Goal: Information Seeking & Learning: Find specific fact

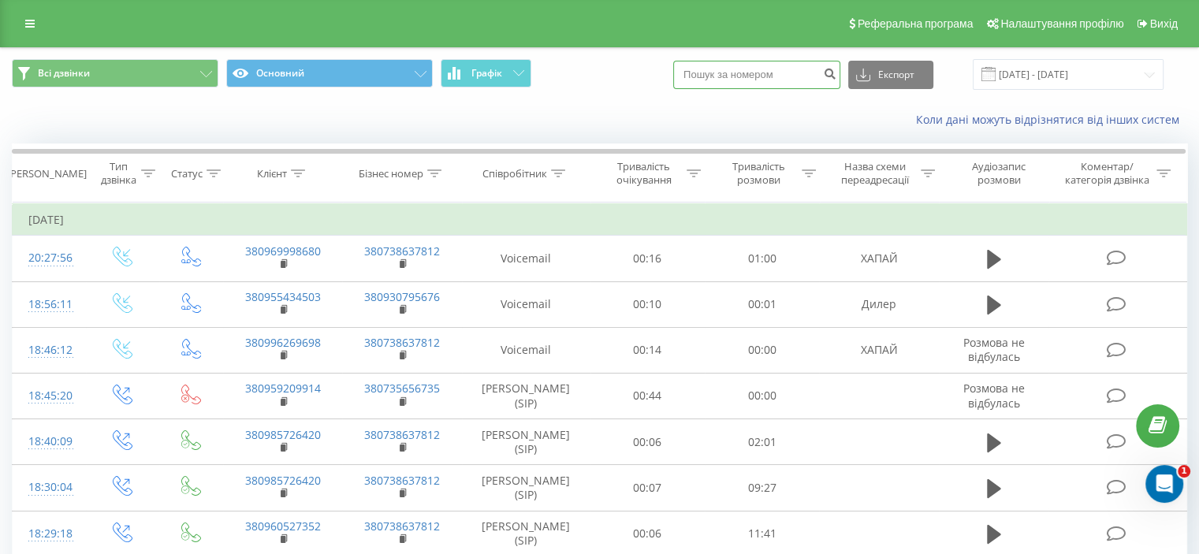
click at [790, 80] on input at bounding box center [756, 75] width 167 height 28
paste input "0981270808"
type input "0981270808"
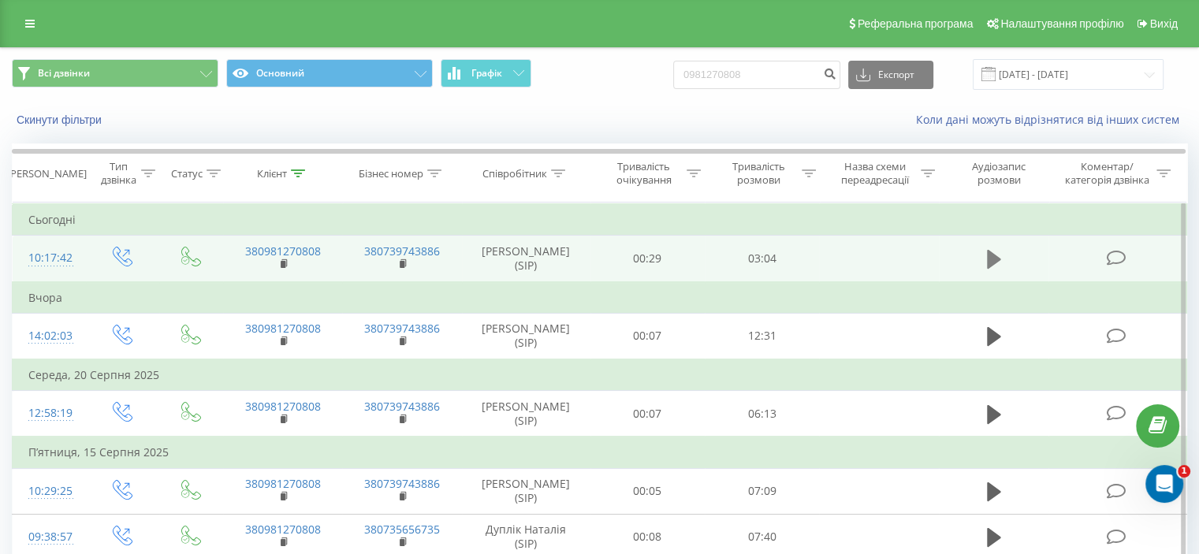
click at [987, 258] on icon at bounding box center [994, 259] width 14 height 19
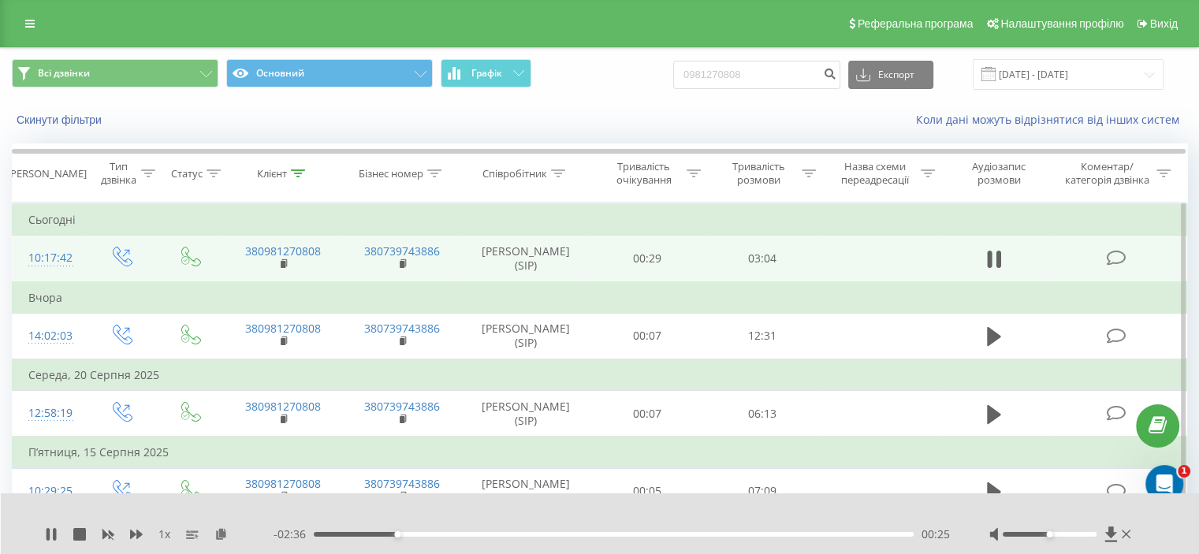
click at [857, 363] on td "Середа, 20 Серпня 2025" at bounding box center [600, 375] width 1174 height 32
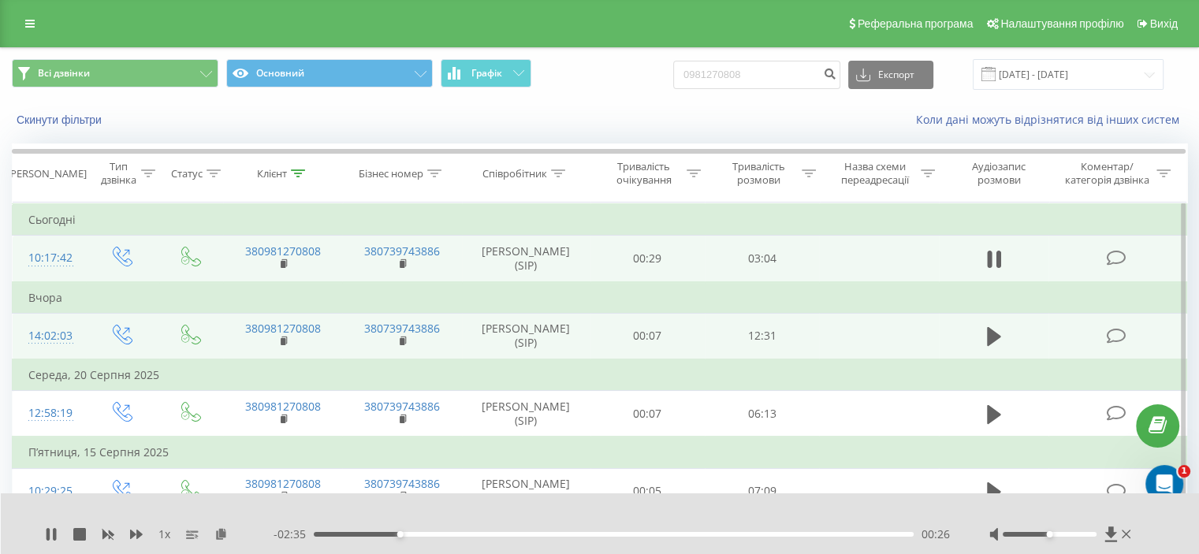
drag, startPoint x: 854, startPoint y: 321, endPoint x: 835, endPoint y: 329, distance: 21.5
click at [861, 318] on td at bounding box center [878, 336] width 119 height 46
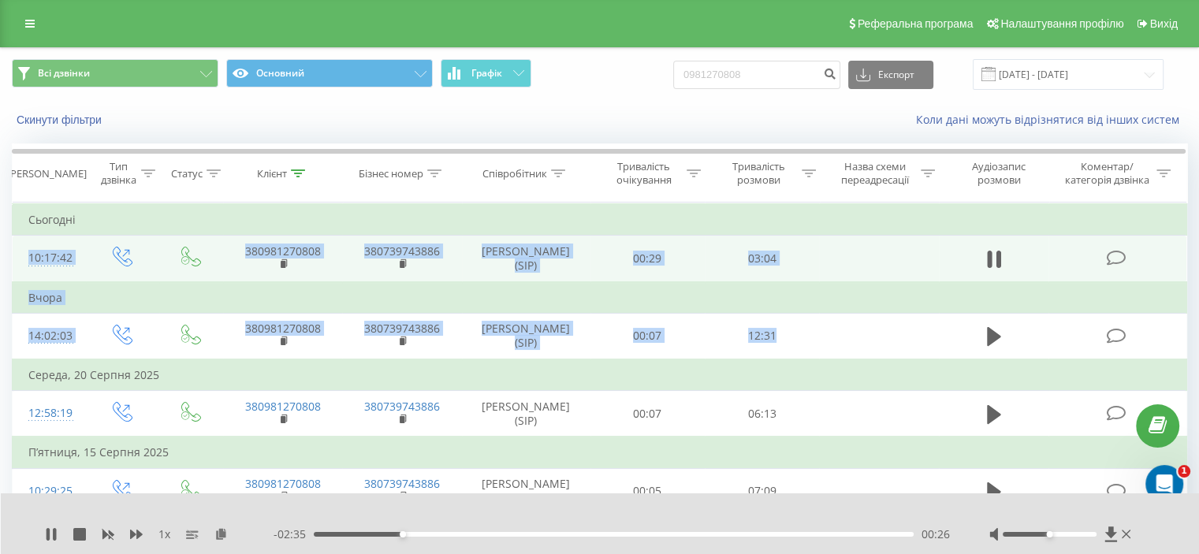
drag, startPoint x: 889, startPoint y: 303, endPoint x: 924, endPoint y: 241, distance: 71.6
click at [911, 232] on tbody "Сьогодні 10:17:42 380981270808 380739743886 [PERSON_NAME] (SIP) 00:29 03:04 Вчо…" at bounding box center [600, 428] width 1174 height 448
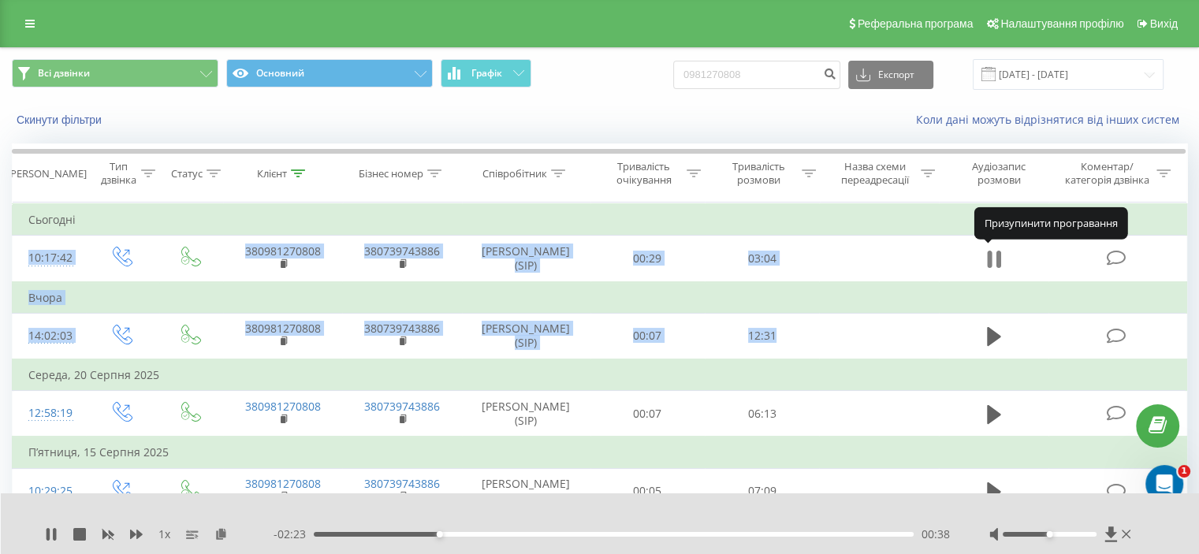
click at [995, 258] on icon at bounding box center [994, 259] width 14 height 22
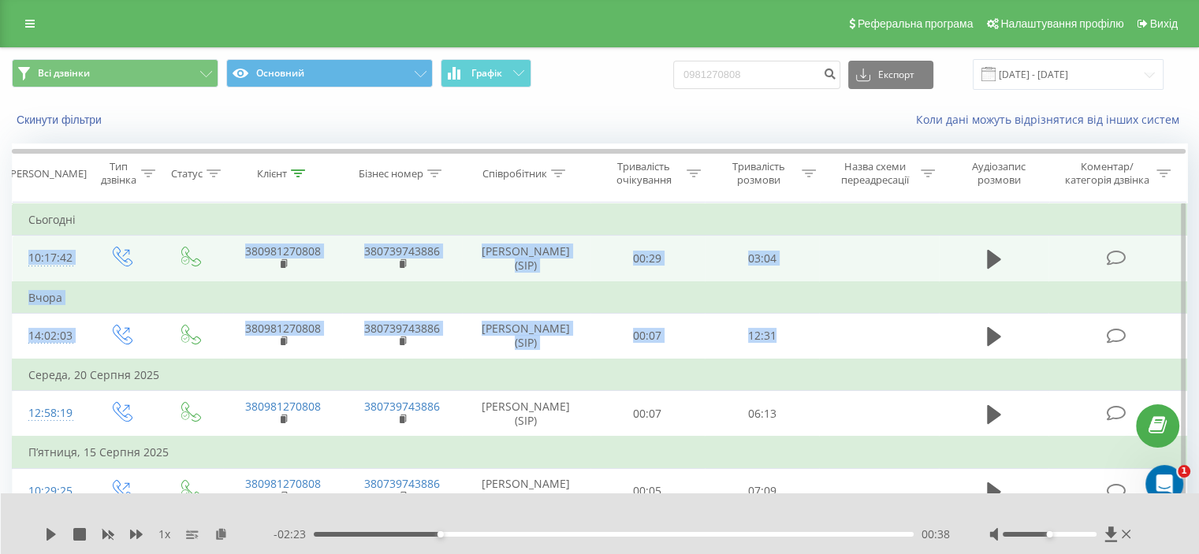
click at [1115, 256] on icon at bounding box center [1116, 258] width 20 height 17
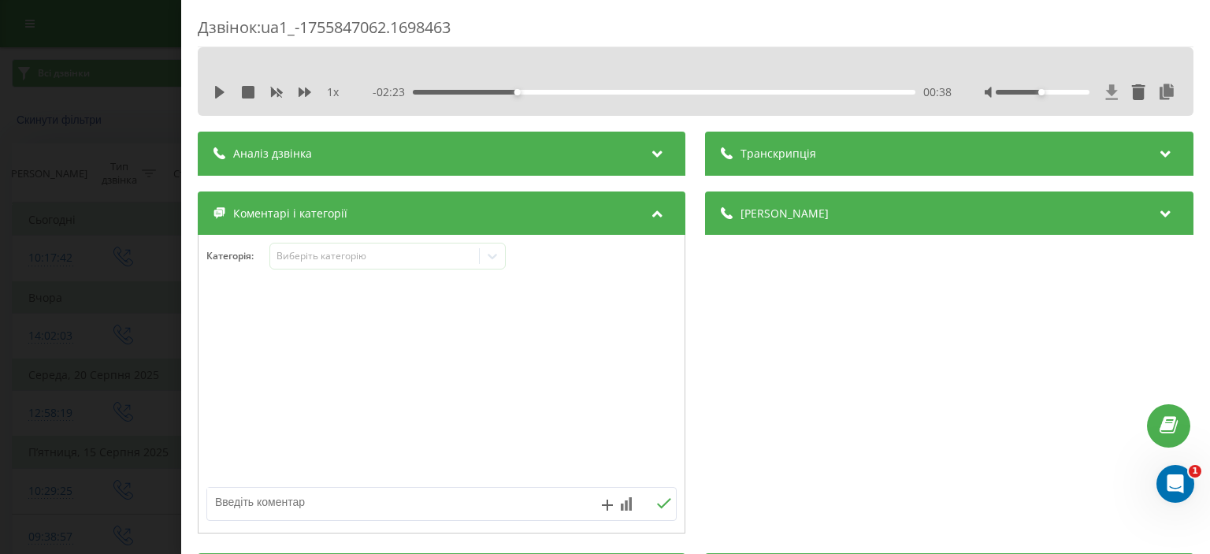
click at [1106, 91] on icon at bounding box center [1112, 91] width 12 height 15
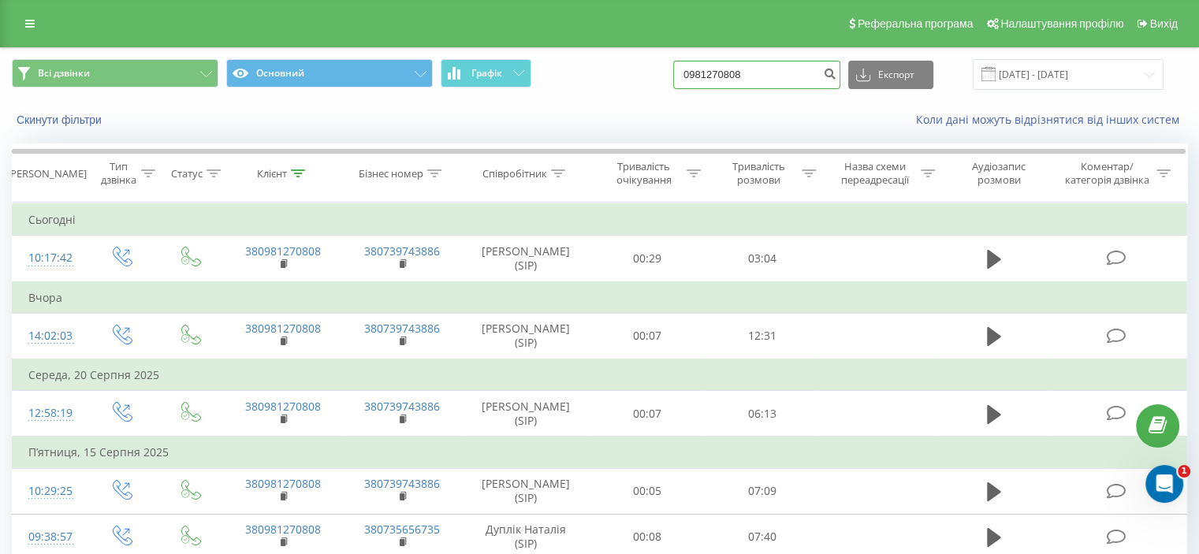
click at [645, 84] on div "Всі дзвінки Основний Графік 0981270808 Експорт .csv .xls .xlsx 22.05.2025 - 22.…" at bounding box center [599, 74] width 1175 height 31
paste input "673636712"
type input "0673636712"
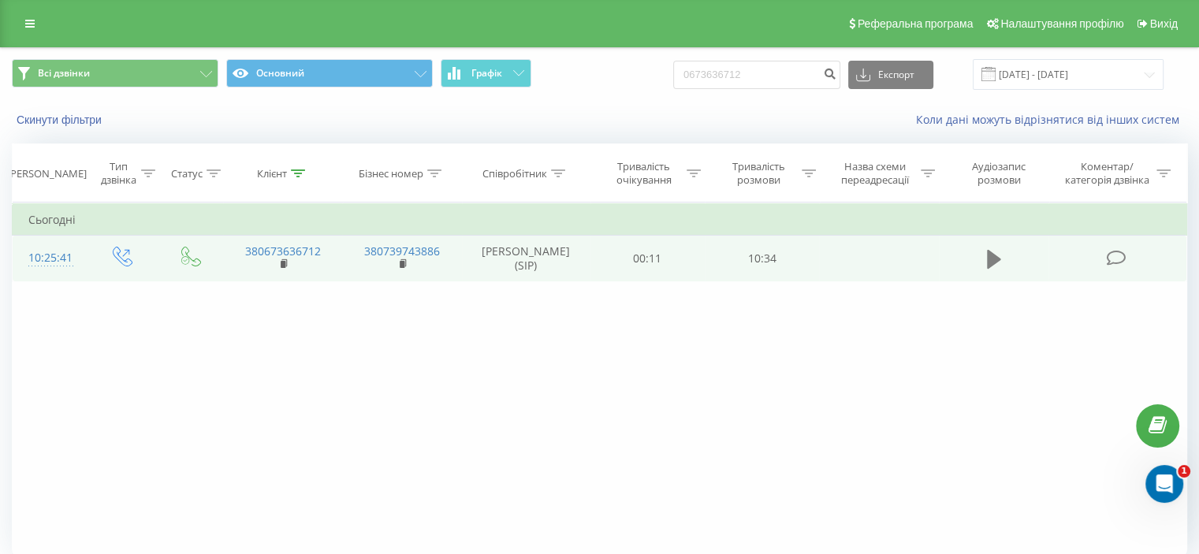
click at [985, 258] on button at bounding box center [994, 259] width 24 height 24
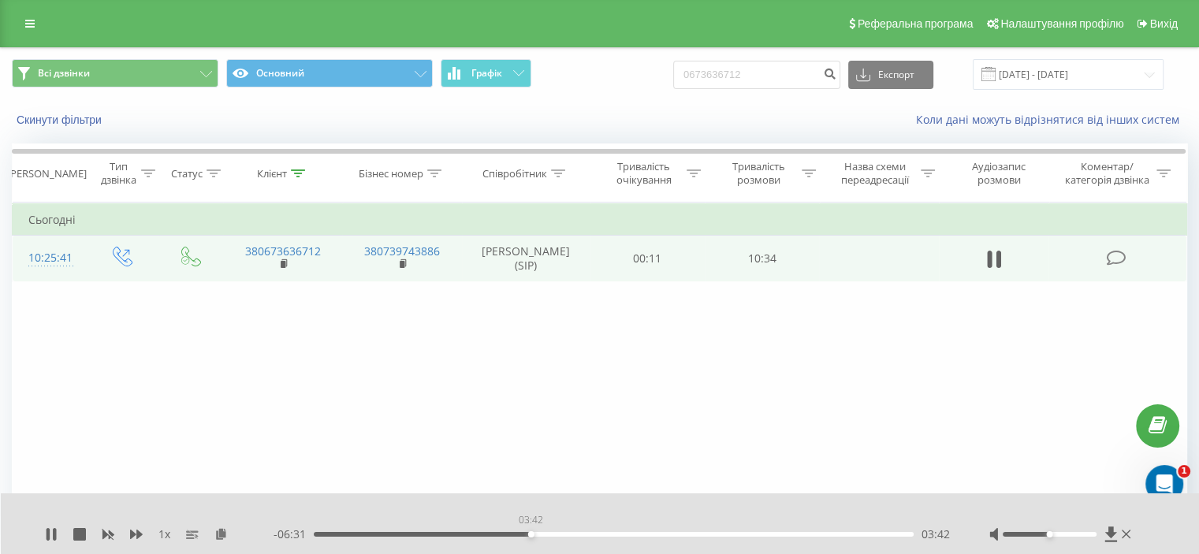
drag, startPoint x: 318, startPoint y: 532, endPoint x: 538, endPoint y: 532, distance: 219.9
click at [534, 532] on div "03:42" at bounding box center [531, 534] width 6 height 6
click at [552, 537] on div "- 10:13 00:00 00:00" at bounding box center [611, 534] width 676 height 16
drag, startPoint x: 542, startPoint y: 535, endPoint x: 569, endPoint y: 537, distance: 26.9
click at [567, 537] on div "- 05:54 04:19 04:19" at bounding box center [611, 534] width 676 height 16
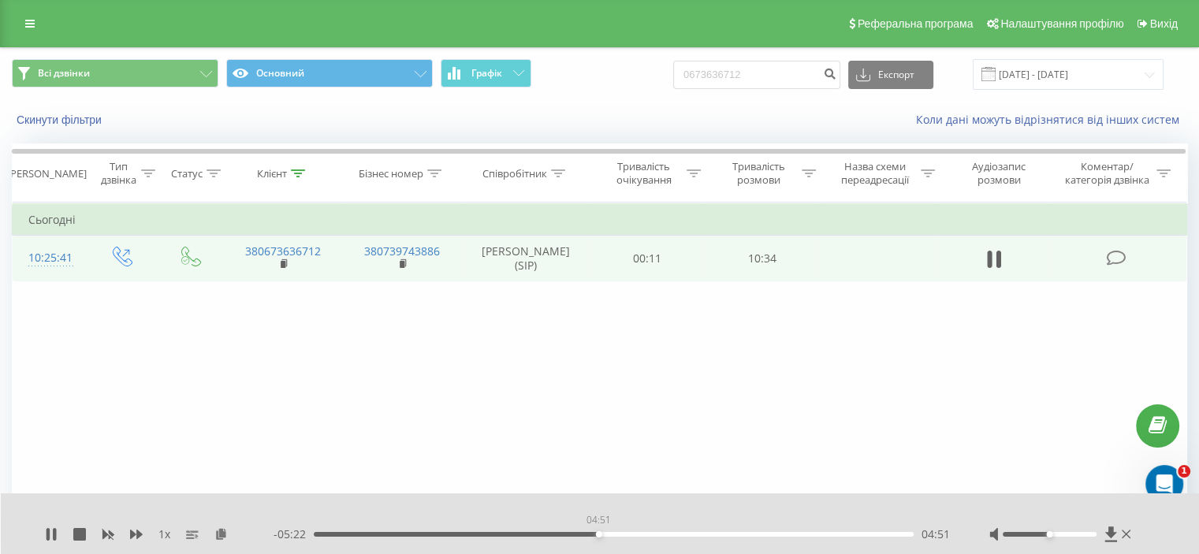
drag, startPoint x: 567, startPoint y: 535, endPoint x: 598, endPoint y: 536, distance: 30.7
click at [598, 536] on div "04:51" at bounding box center [599, 534] width 6 height 6
click at [600, 534] on div "05:11" at bounding box center [614, 534] width 600 height 5
click at [995, 255] on icon at bounding box center [994, 259] width 14 height 22
click at [989, 258] on icon at bounding box center [994, 259] width 14 height 19
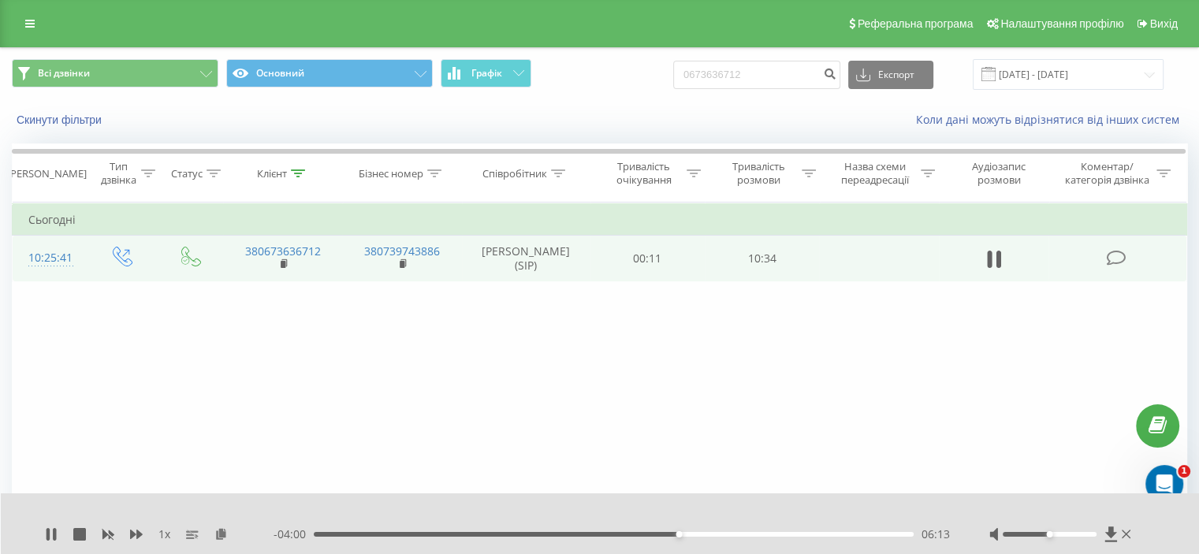
click at [662, 534] on div "06:13" at bounding box center [614, 534] width 600 height 5
click at [630, 534] on div "05:24" at bounding box center [614, 534] width 600 height 5
click at [615, 533] on div "05:34" at bounding box center [614, 534] width 600 height 5
click at [592, 534] on div "05:14" at bounding box center [614, 534] width 600 height 5
click at [995, 252] on icon at bounding box center [994, 259] width 14 height 22
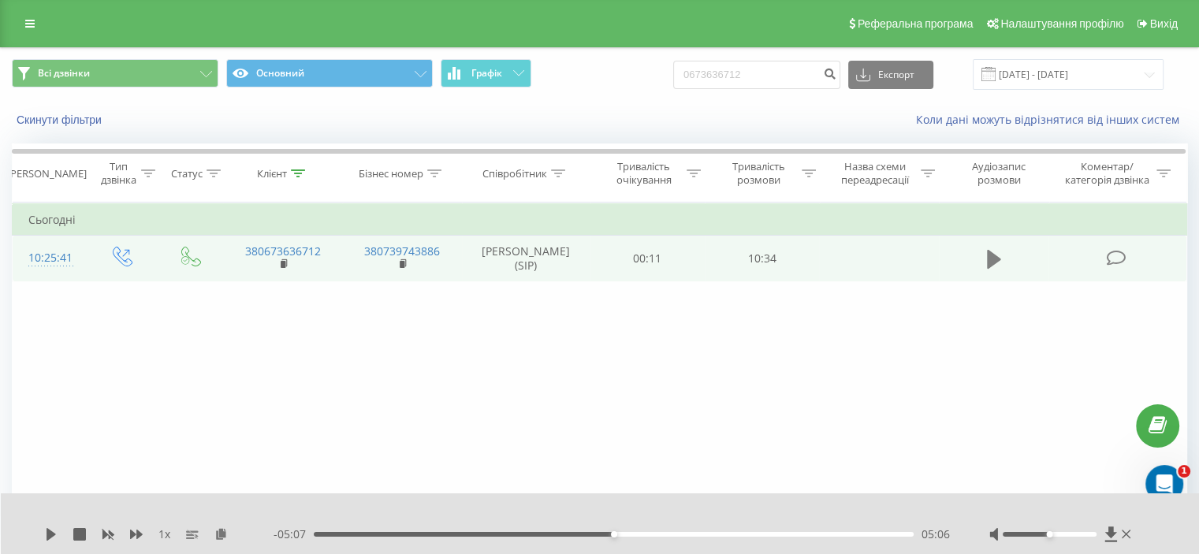
click at [993, 257] on icon at bounding box center [994, 259] width 14 height 19
click at [798, 535] on div "05:09" at bounding box center [614, 534] width 600 height 5
click at [823, 533] on div "08:41" at bounding box center [614, 534] width 600 height 5
click at [839, 535] on div "08:42" at bounding box center [614, 534] width 600 height 5
click at [861, 535] on div "08:59" at bounding box center [614, 534] width 600 height 5
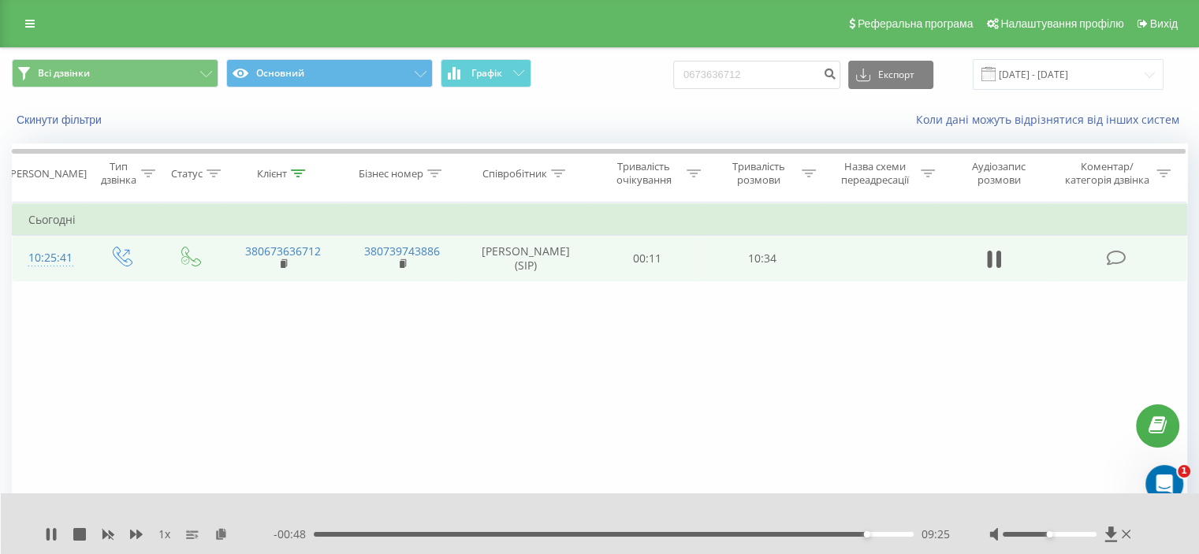
click at [842, 534] on div "09:25" at bounding box center [614, 534] width 600 height 5
drag, startPoint x: 841, startPoint y: 534, endPoint x: 1045, endPoint y: 467, distance: 214.6
drag, startPoint x: 1045, startPoint y: 467, endPoint x: 623, endPoint y: 95, distance: 563.3
click at [623, 95] on div "Всі дзвінки Основний Графік 0673636712 Експорт .csv .xls .xlsx [DATE] - [DATE]" at bounding box center [599, 74] width 1197 height 53
click at [993, 258] on icon at bounding box center [994, 259] width 14 height 22
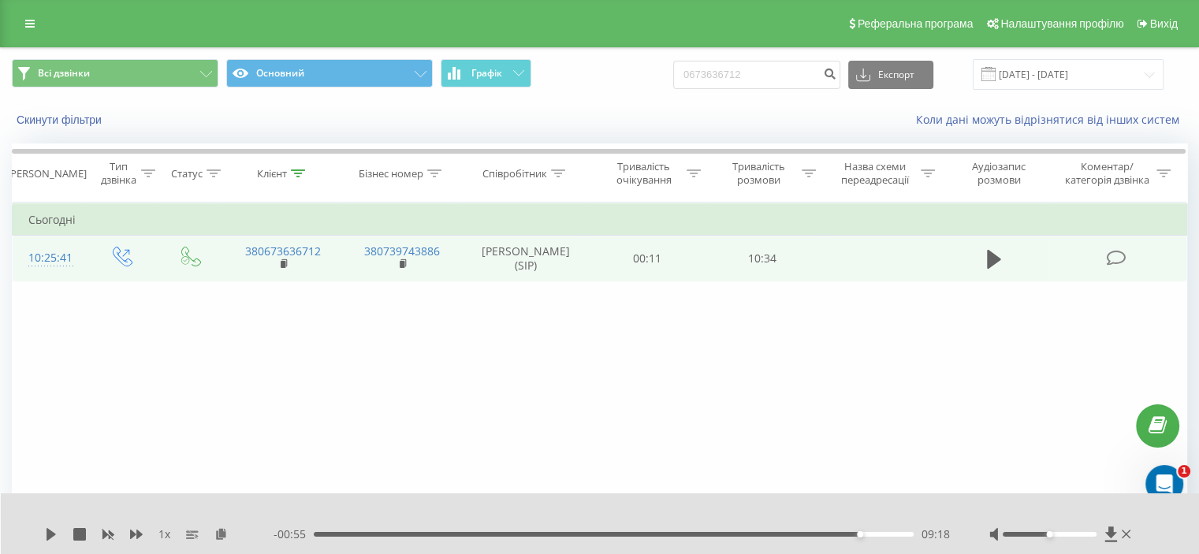
click at [1110, 254] on icon at bounding box center [1116, 258] width 20 height 17
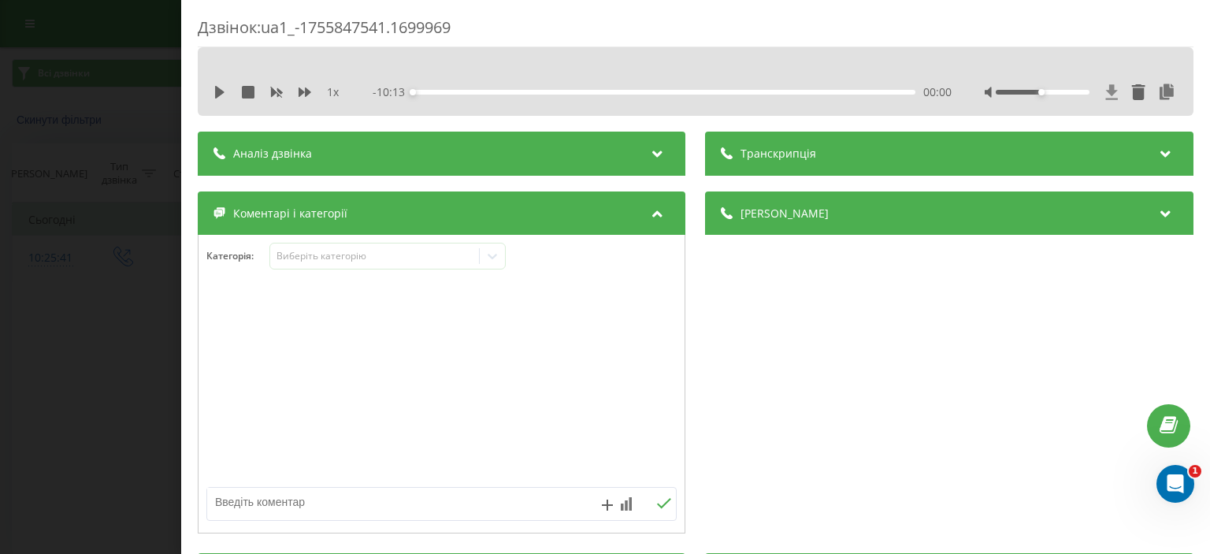
click at [1106, 88] on icon at bounding box center [1112, 91] width 12 height 15
